Goal: Transaction & Acquisition: Register for event/course

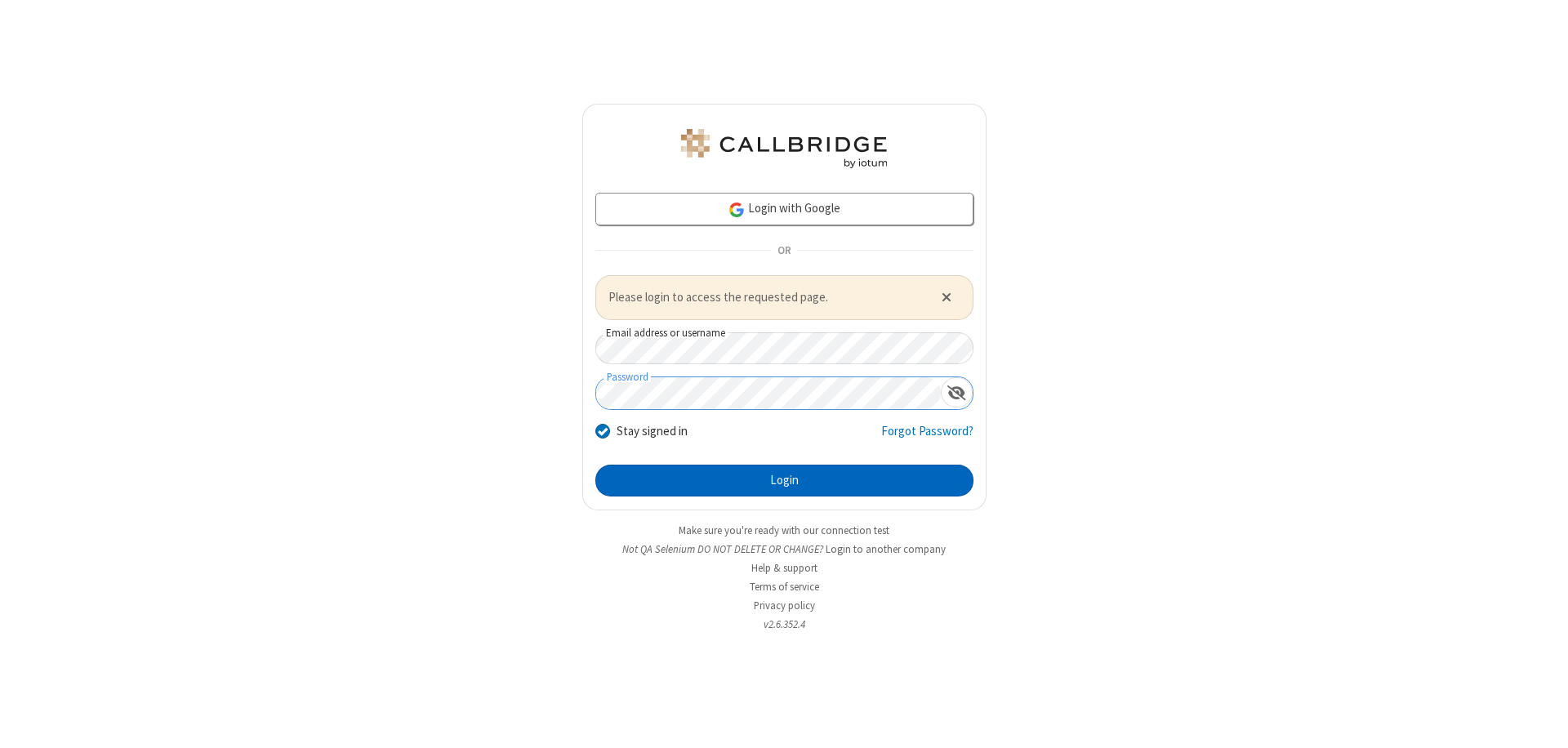
click at [784, 480] on button "Login" at bounding box center [784, 481] width 378 height 33
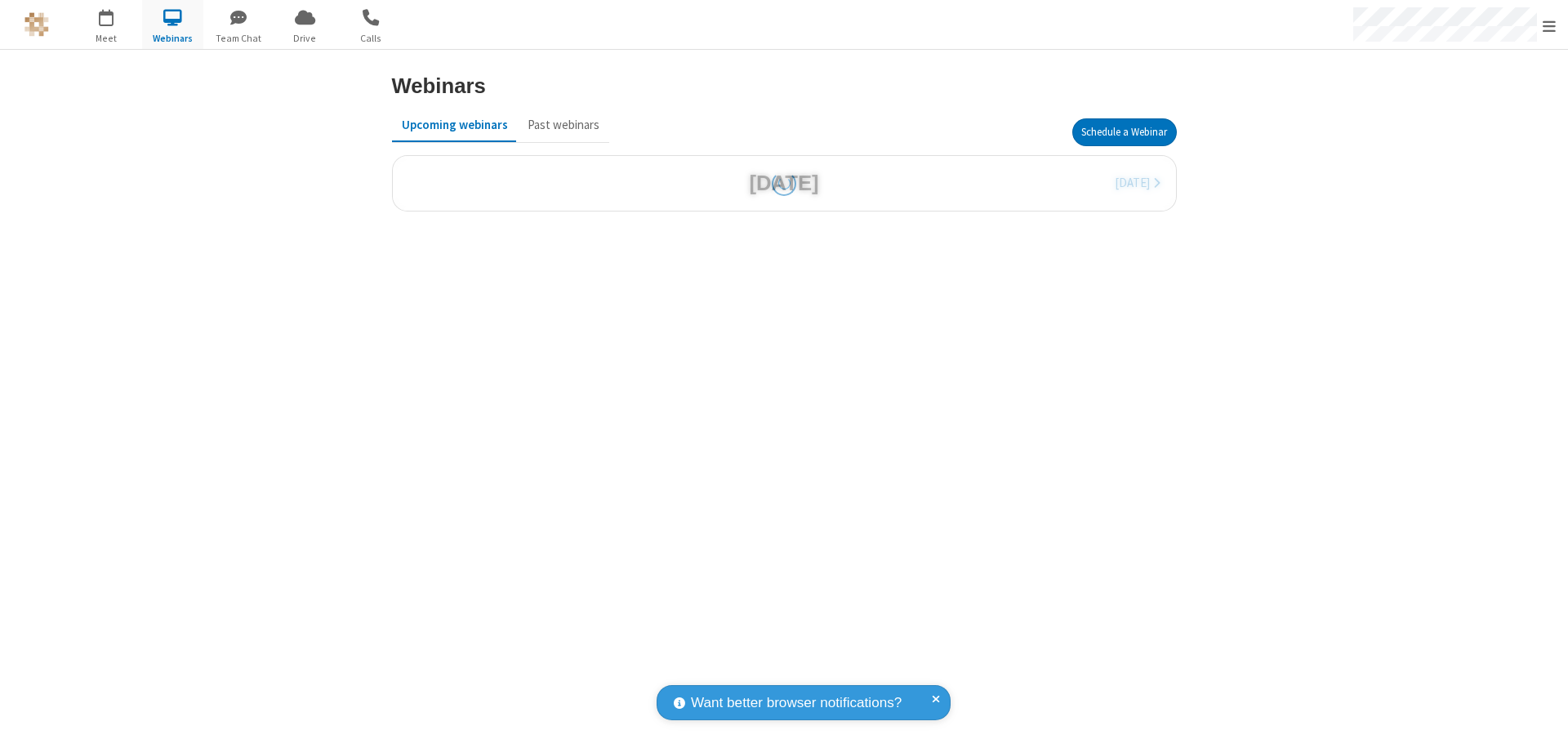
click at [1123, 132] on button "Schedule a Webinar" at bounding box center [1124, 132] width 105 height 28
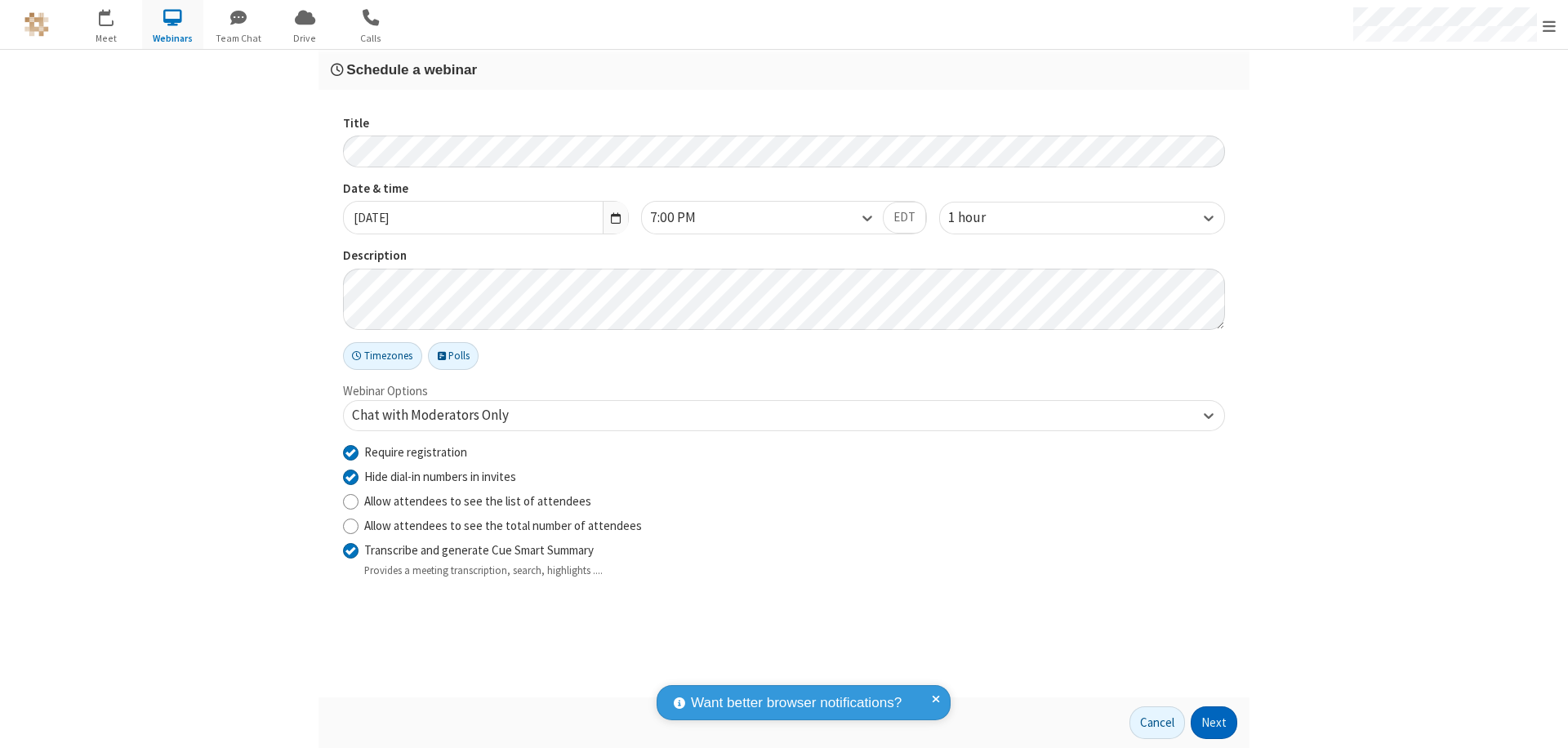
click at [1214, 722] on button "Next" at bounding box center [1213, 722] width 47 height 33
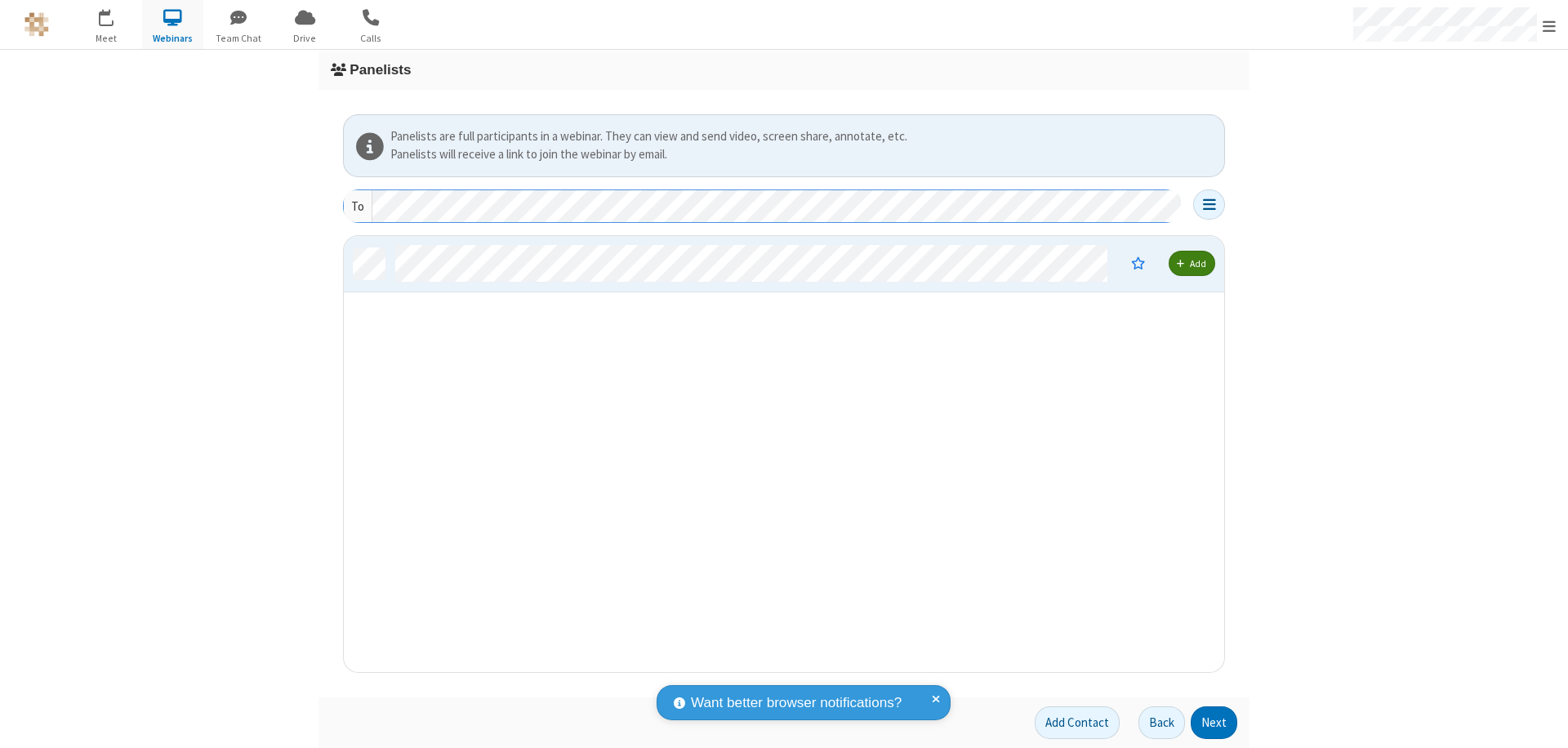
scroll to position [424, 868]
click at [1214, 722] on button "Next" at bounding box center [1213, 722] width 47 height 33
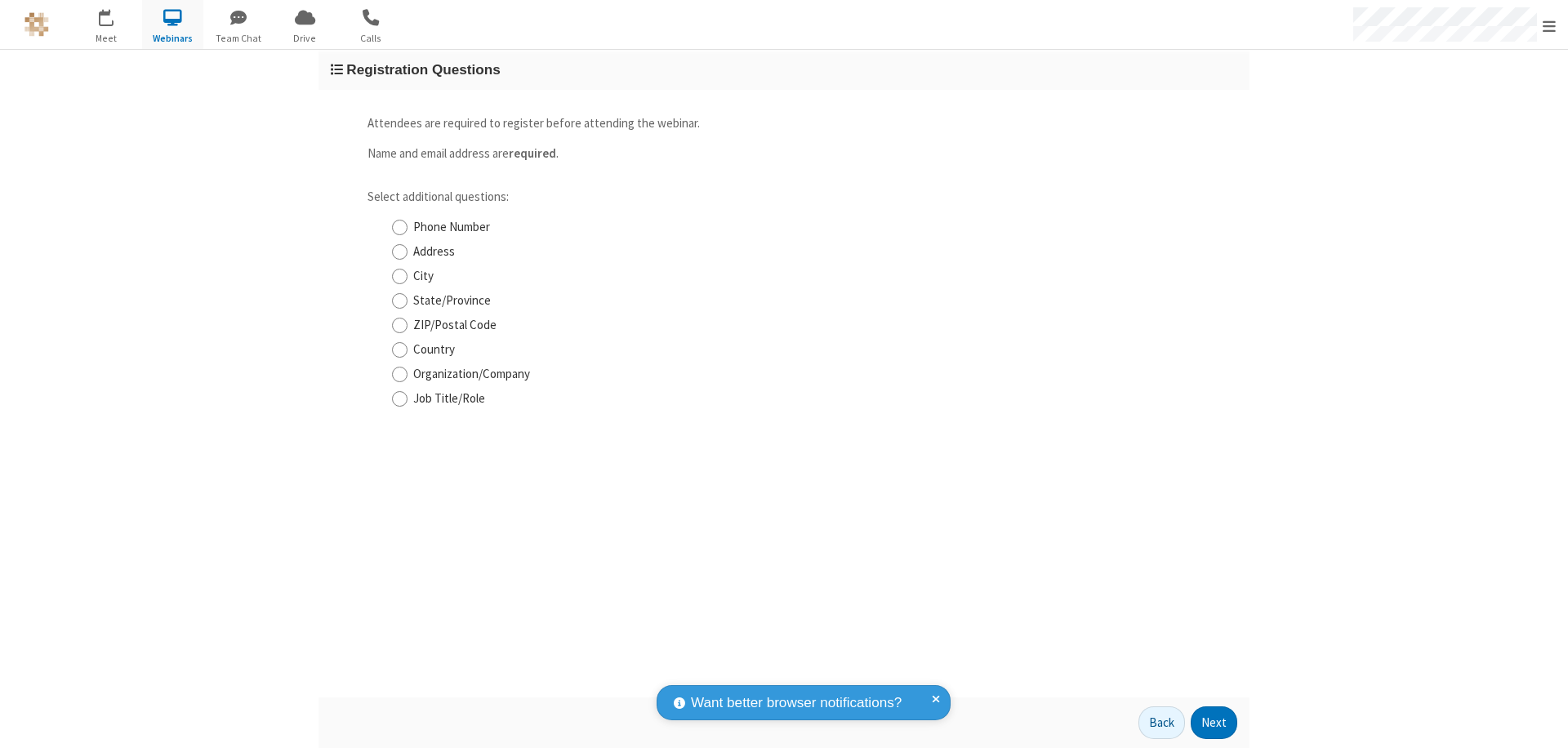
click at [399, 227] on input "Phone Number" at bounding box center [399, 227] width 16 height 17
checkbox input "true"
click at [1214, 722] on button "Next" at bounding box center [1213, 722] width 47 height 33
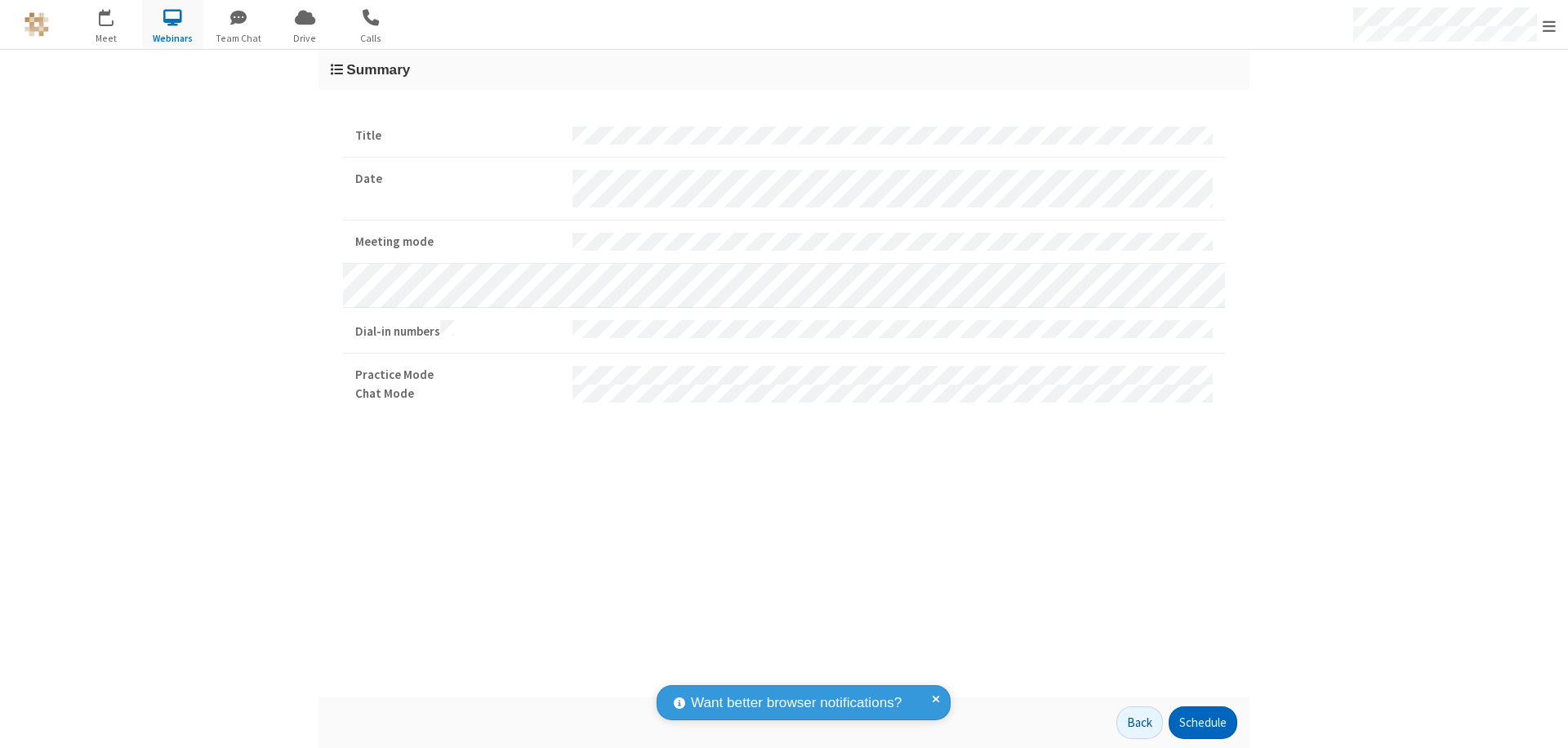
click at [1202, 722] on button "Schedule" at bounding box center [1202, 722] width 69 height 33
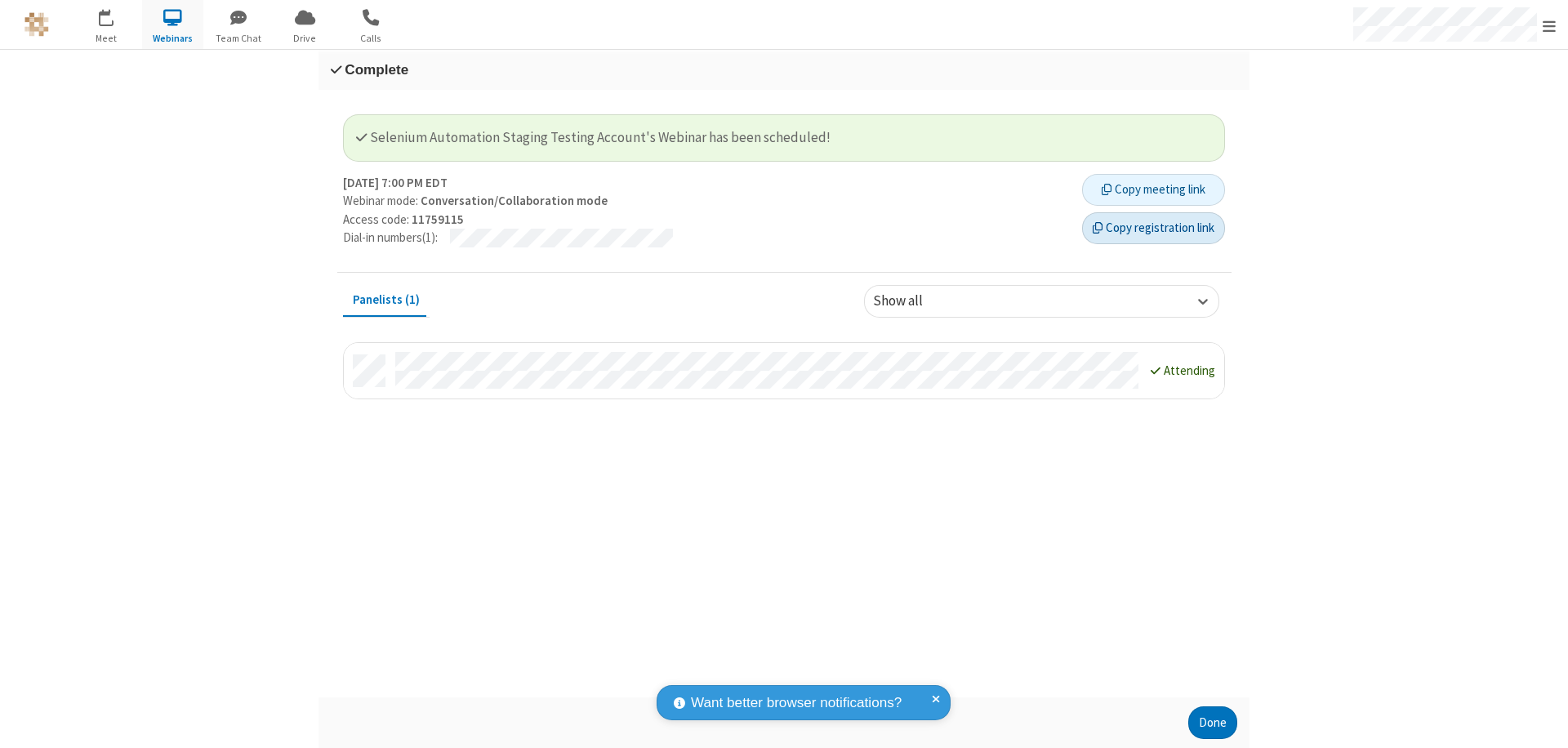
click at [1153, 228] on button "Copy registration link" at bounding box center [1153, 229] width 142 height 33
click at [1212, 722] on button "Done" at bounding box center [1211, 722] width 49 height 33
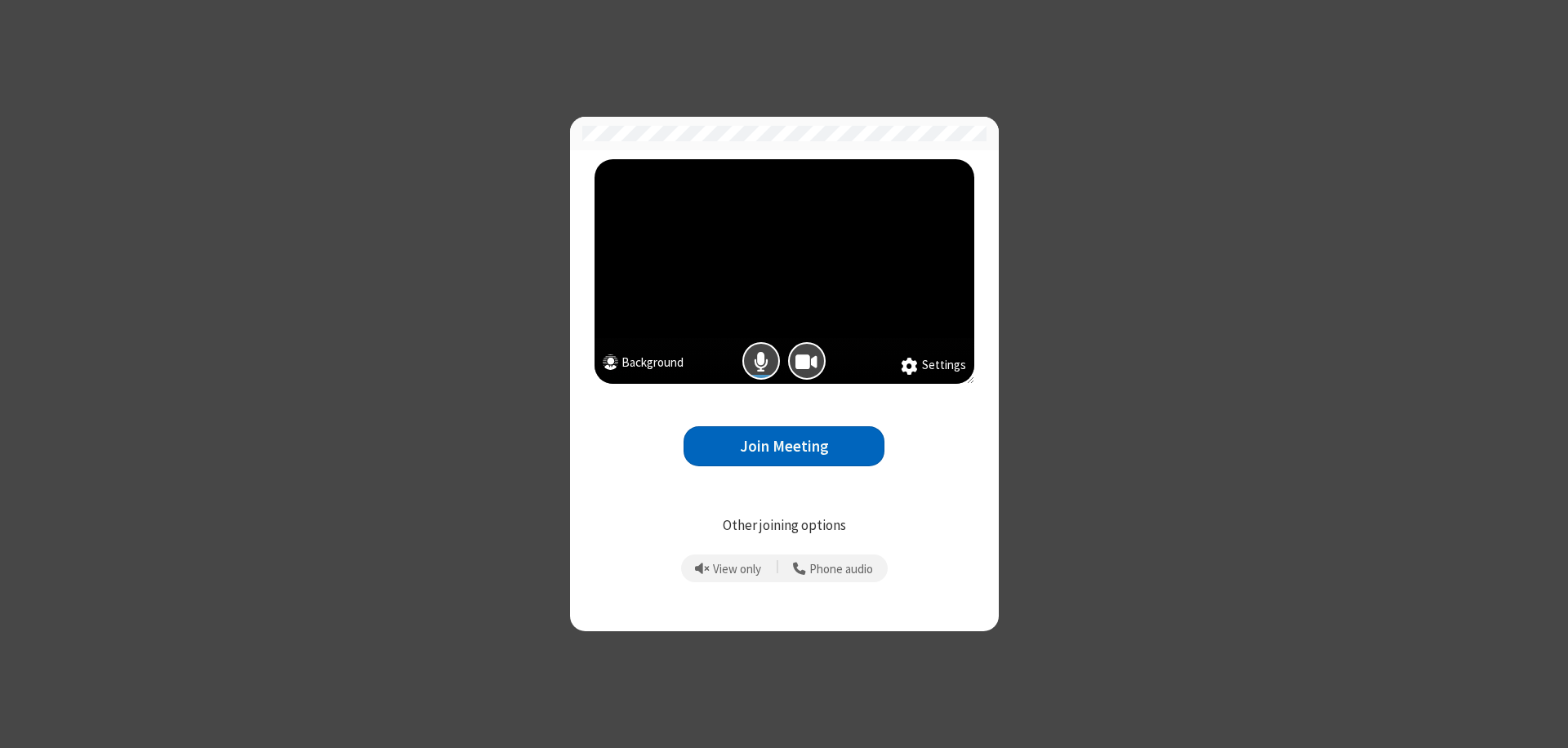
click at [784, 446] on button "Join Meeting" at bounding box center [784, 447] width 201 height 40
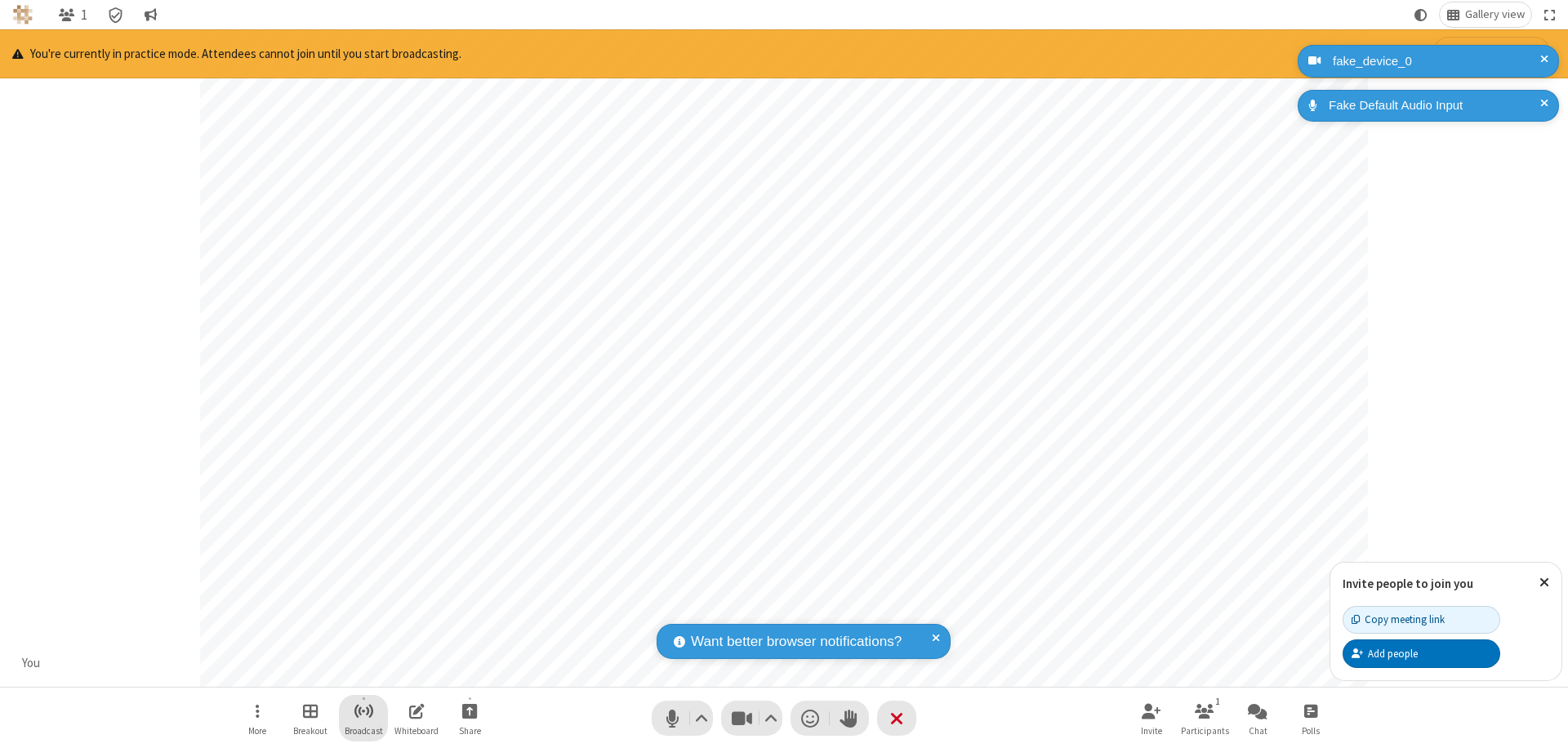
click at [362, 710] on span "Start broadcast" at bounding box center [364, 710] width 20 height 20
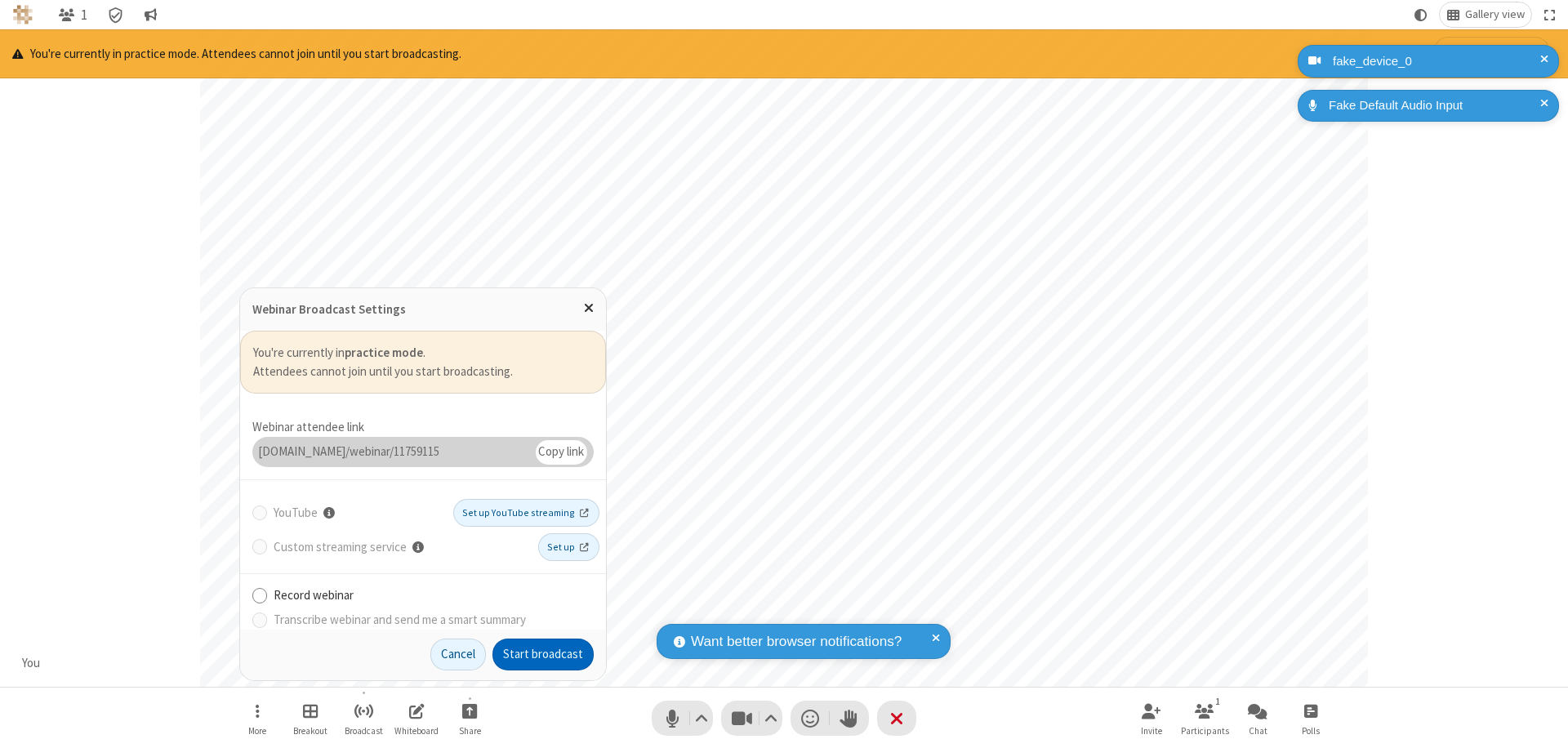
click at [543, 654] on button "Start broadcast" at bounding box center [543, 655] width 101 height 33
